Goal: Task Accomplishment & Management: Use online tool/utility

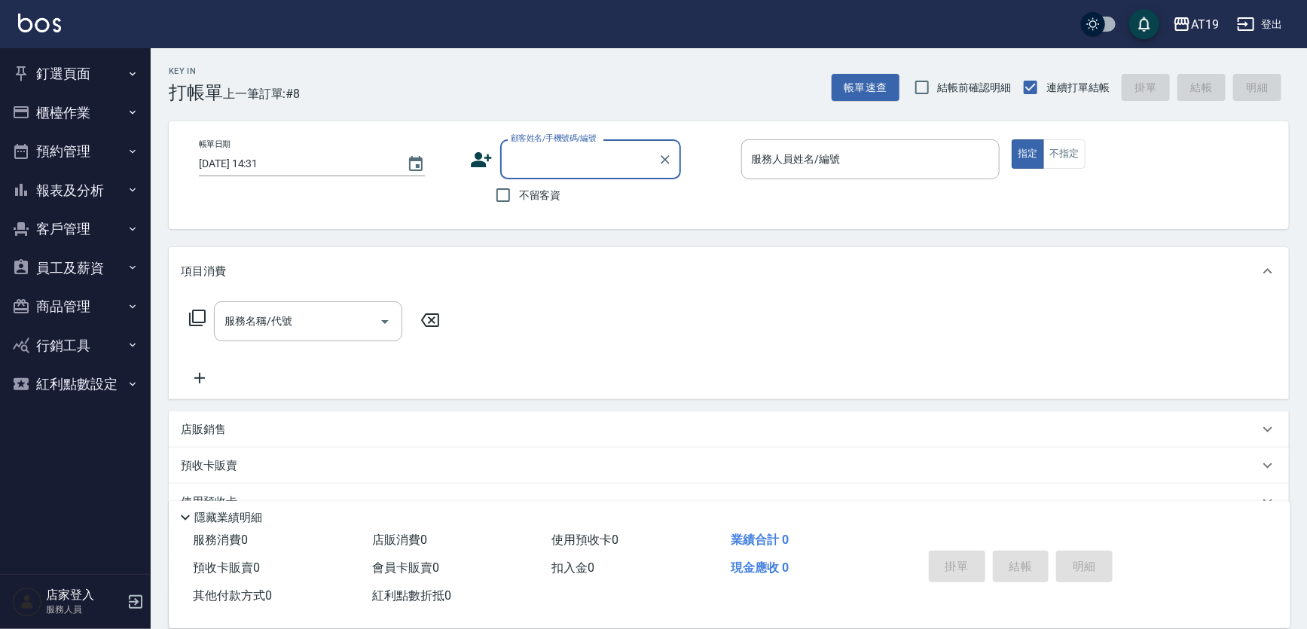
click at [65, 302] on button "商品管理" at bounding box center [75, 306] width 139 height 39
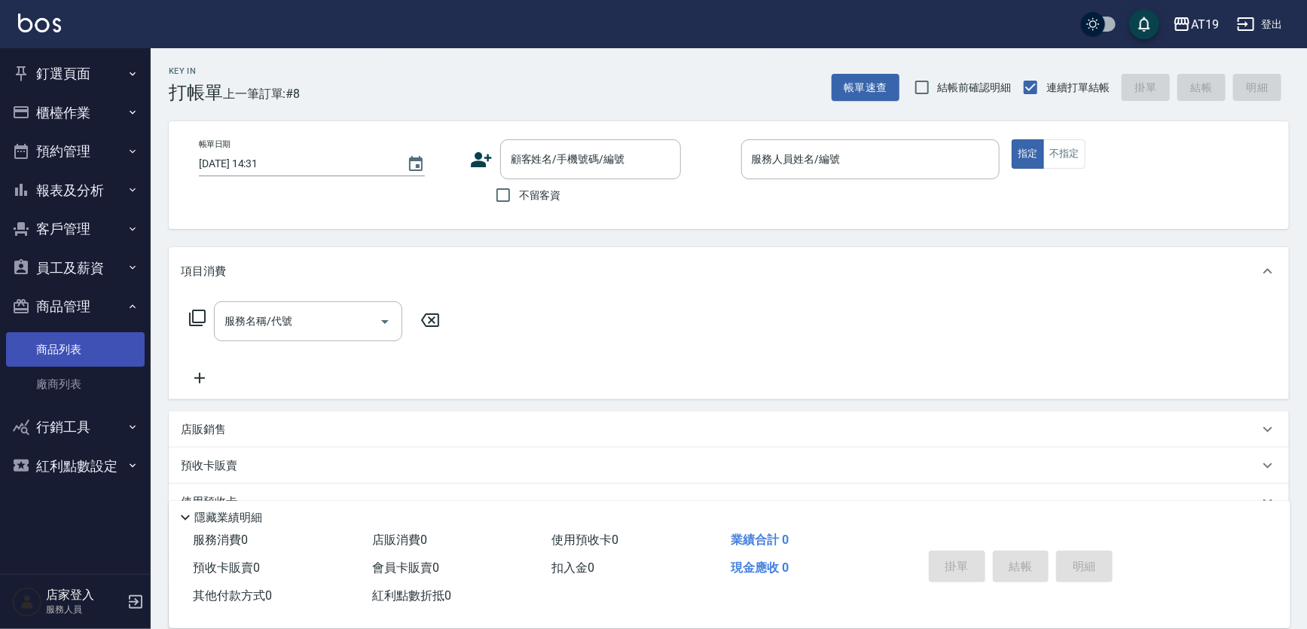
click at [69, 358] on link "商品列表" at bounding box center [75, 349] width 139 height 35
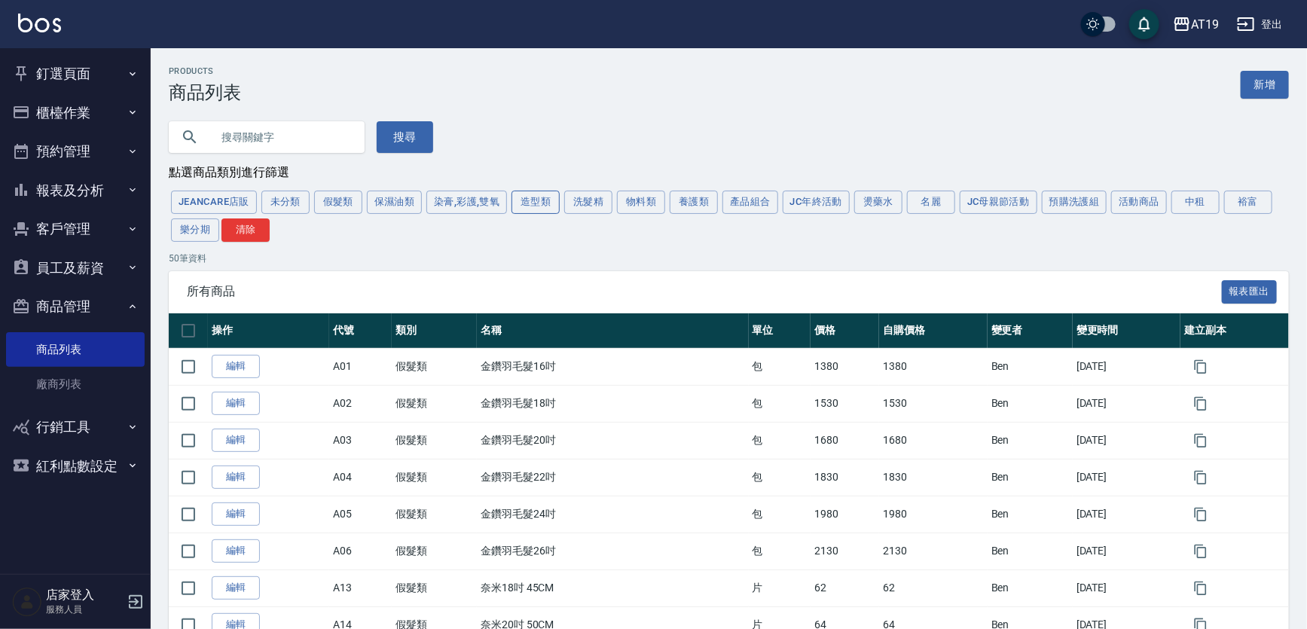
click at [535, 202] on button "造型類" at bounding box center [536, 202] width 48 height 23
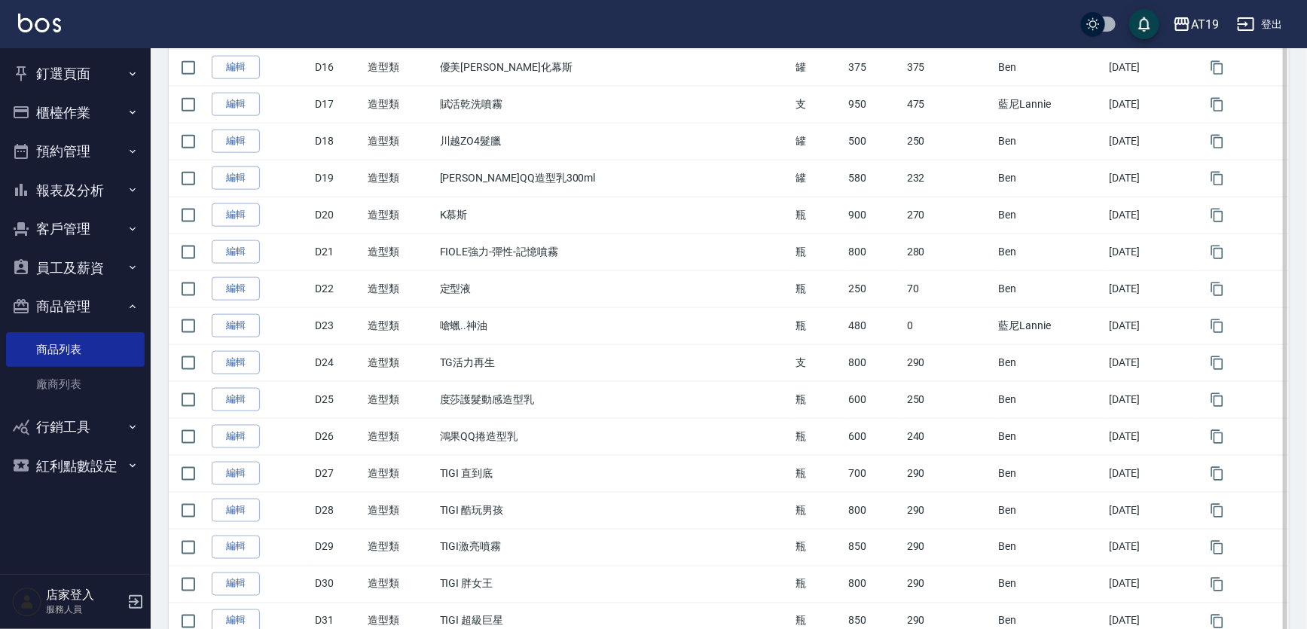
scroll to position [1190, 0]
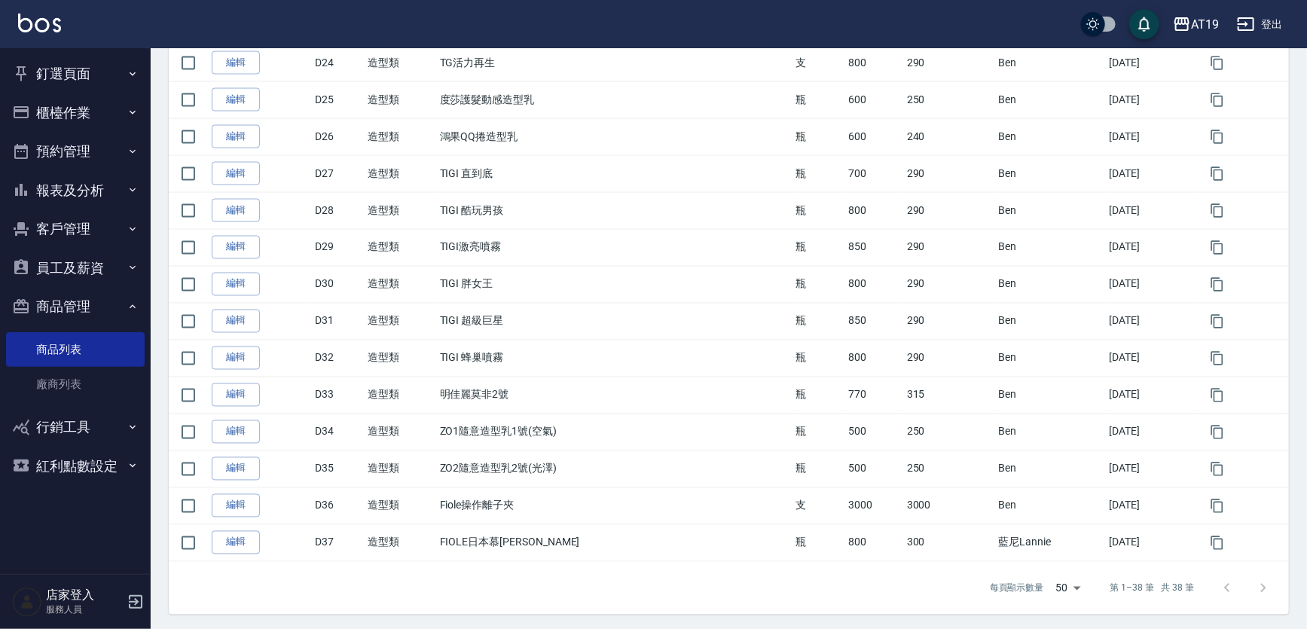
click at [57, 301] on button "商品管理" at bounding box center [75, 306] width 139 height 39
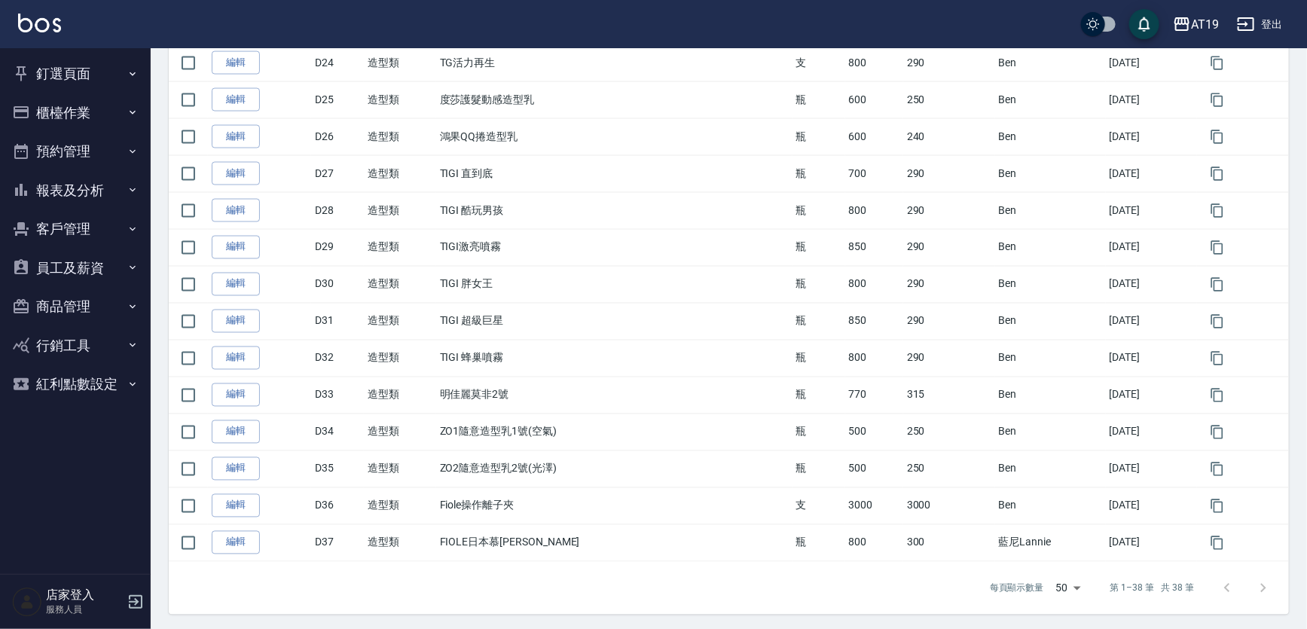
scroll to position [778, 0]
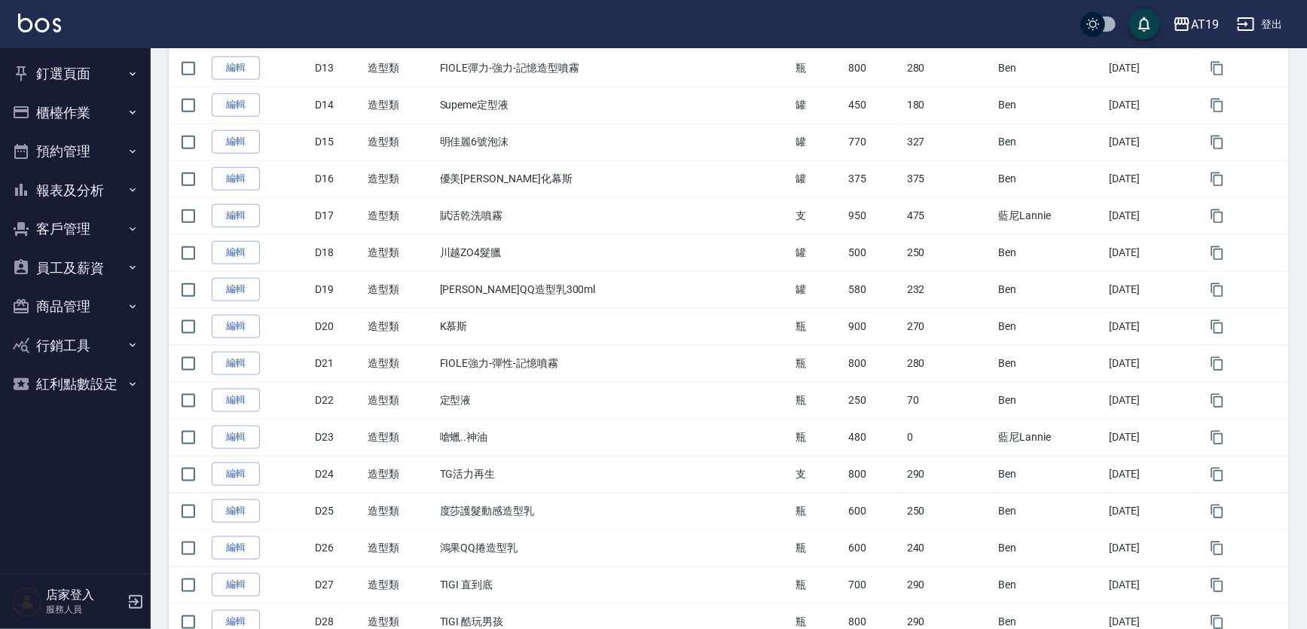
click at [84, 65] on button "釘選頁面" at bounding box center [75, 73] width 139 height 39
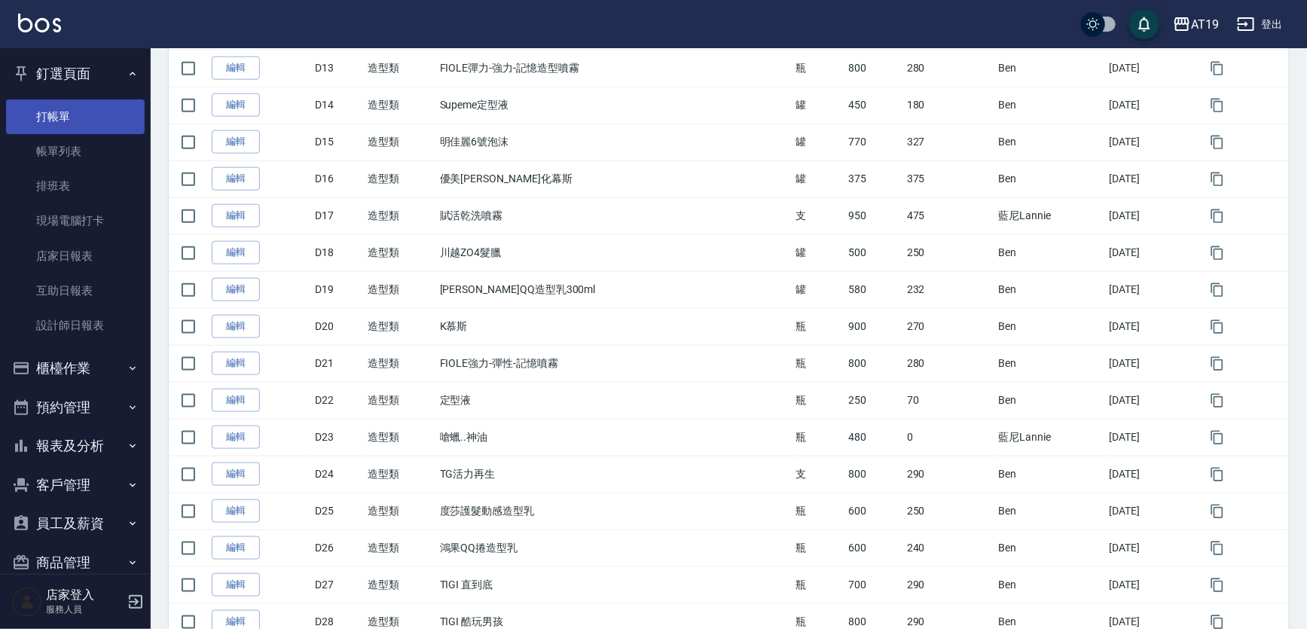
click at [78, 128] on link "打帳單" at bounding box center [75, 116] width 139 height 35
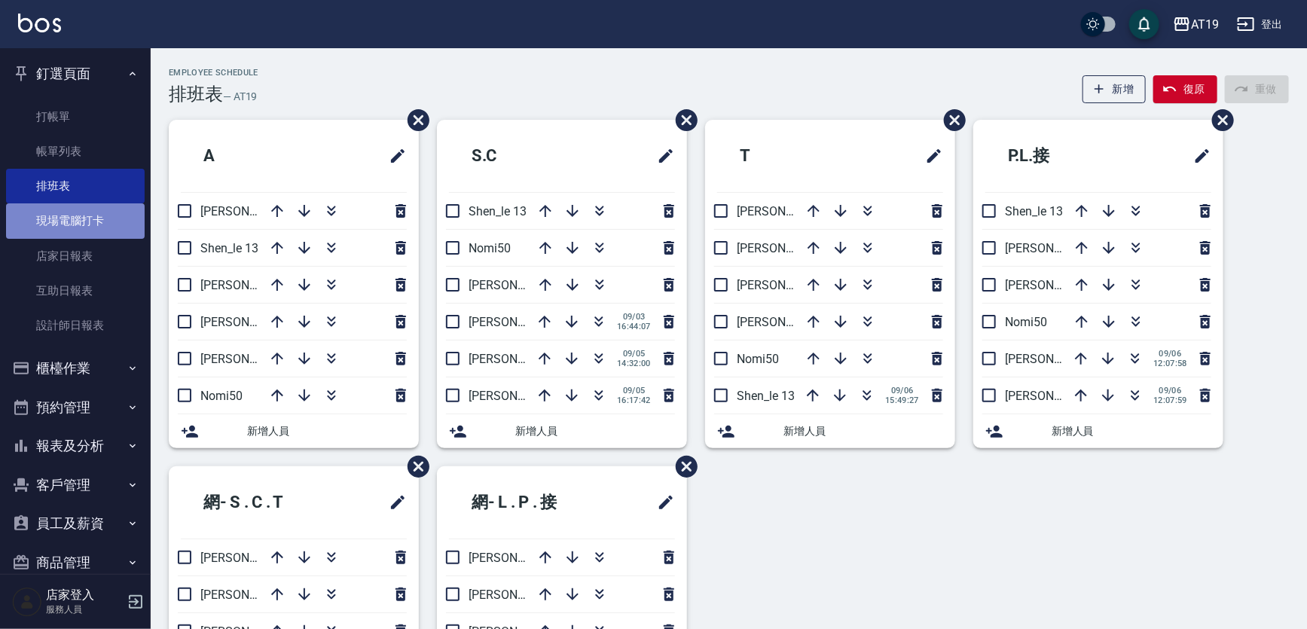
click at [82, 222] on link "現場電腦打卡" at bounding box center [75, 220] width 139 height 35
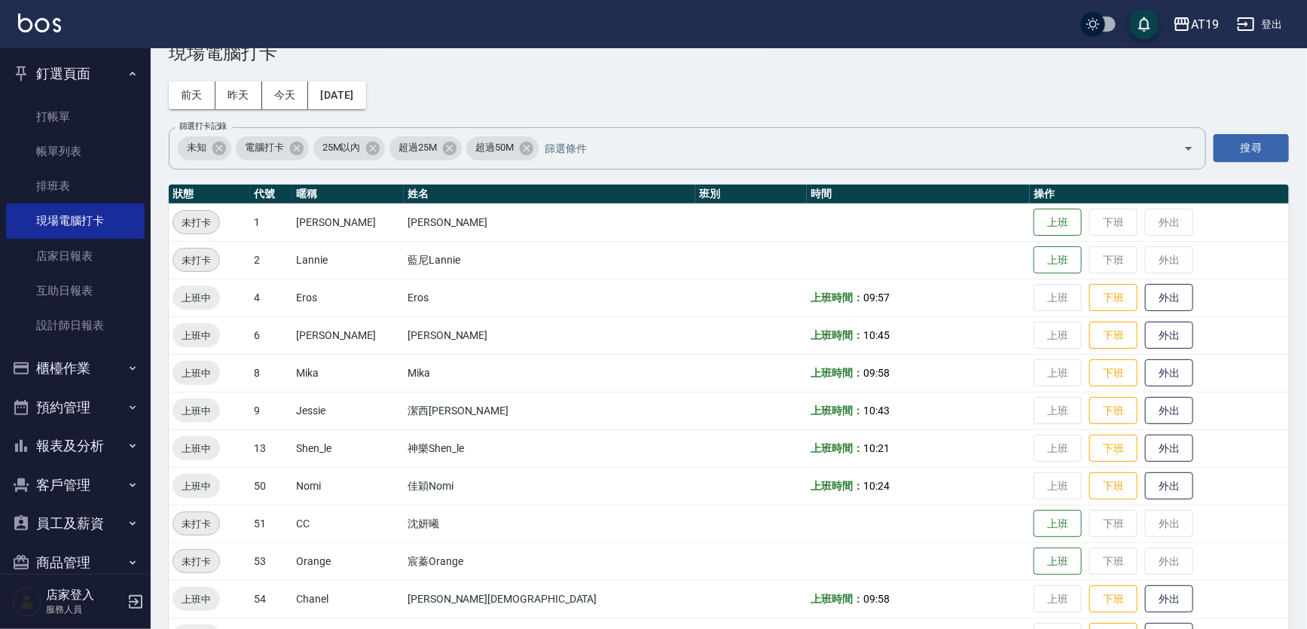
scroll to position [84, 0]
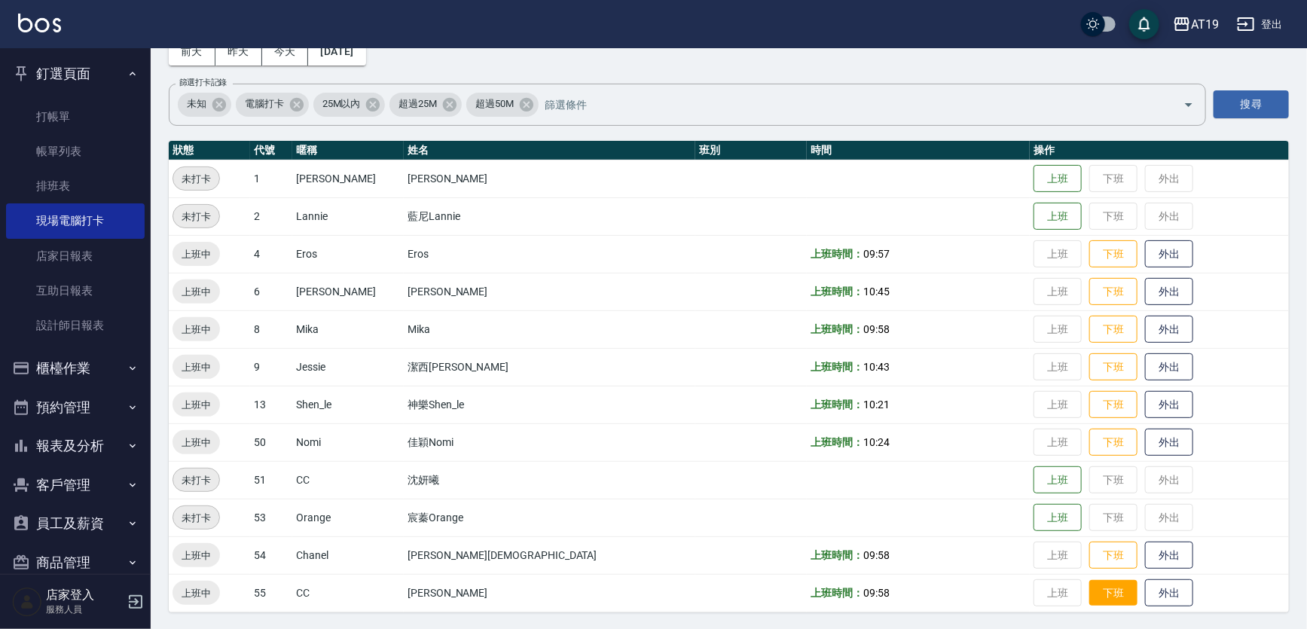
click at [1089, 591] on button "下班" at bounding box center [1113, 593] width 48 height 26
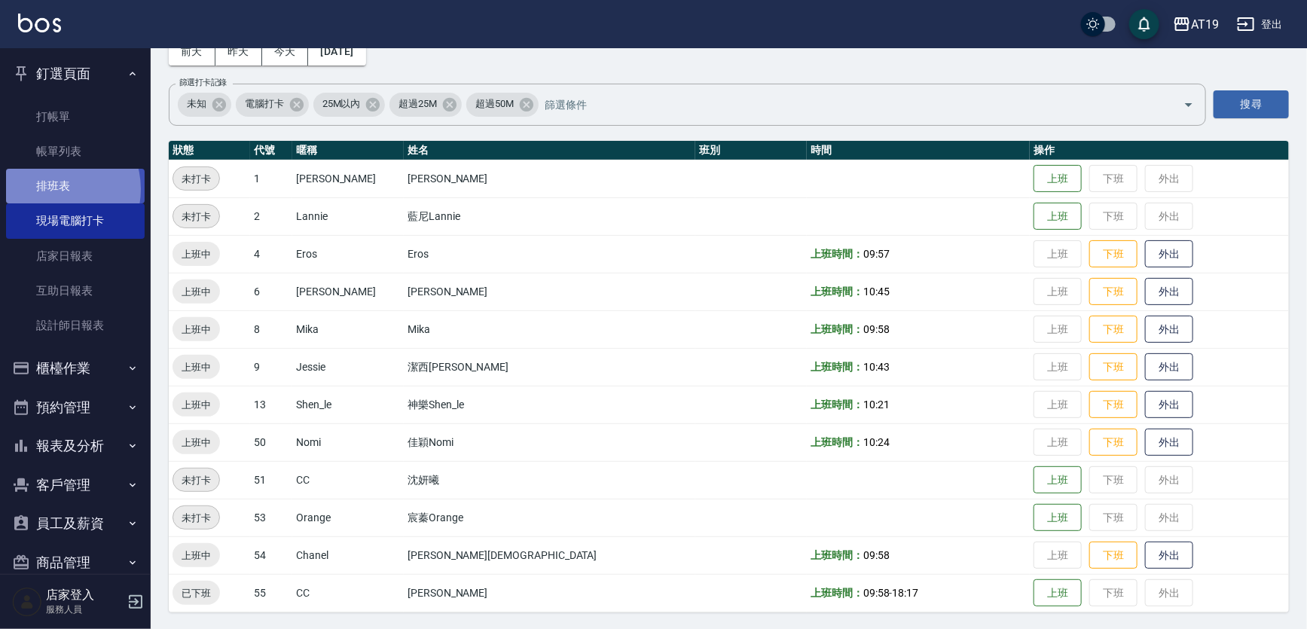
click at [56, 189] on link "排班表" at bounding box center [75, 186] width 139 height 35
